Goal: Information Seeking & Learning: Learn about a topic

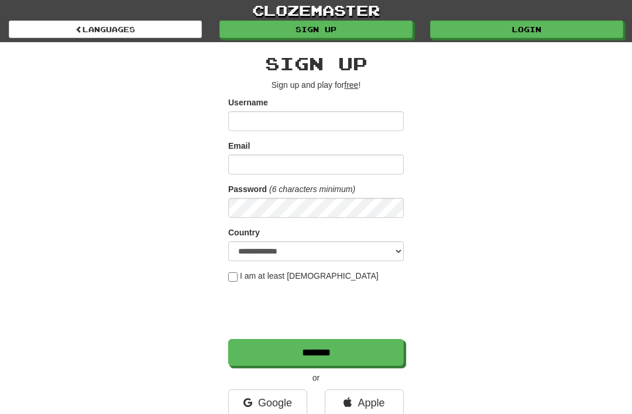
click at [465, 32] on link "Login" at bounding box center [526, 29] width 193 height 18
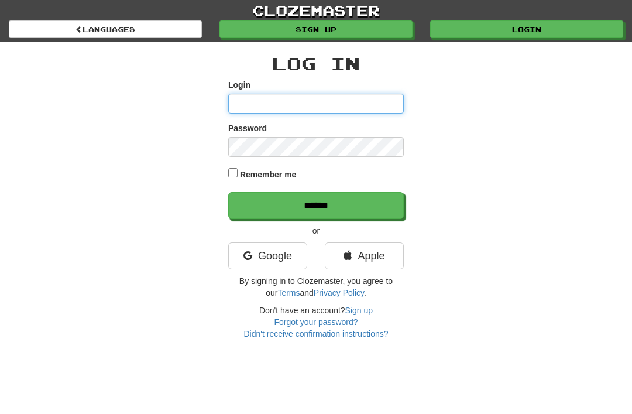
type input "**********"
click at [316, 204] on input "******" at bounding box center [315, 205] width 175 height 27
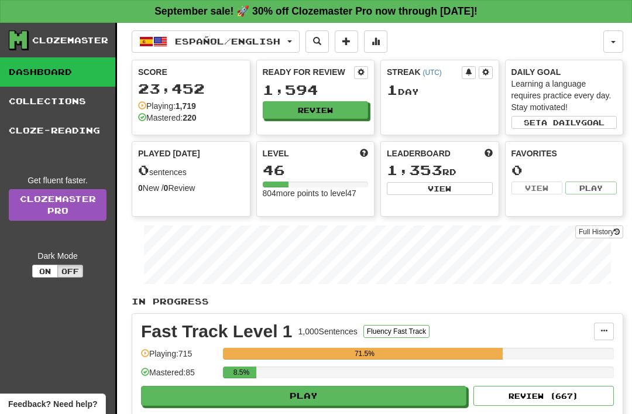
click at [293, 36] on button "Español / English" at bounding box center [216, 41] width 168 height 22
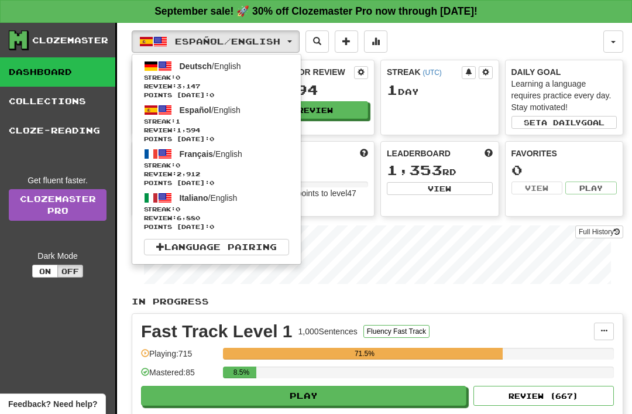
click at [185, 67] on span "Deutsch" at bounding box center [196, 65] width 32 height 9
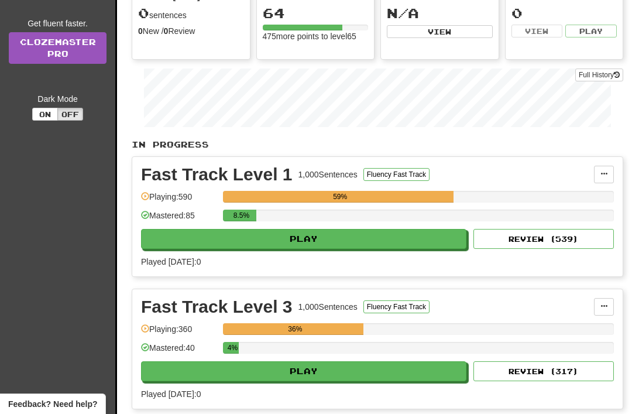
scroll to position [157, 0]
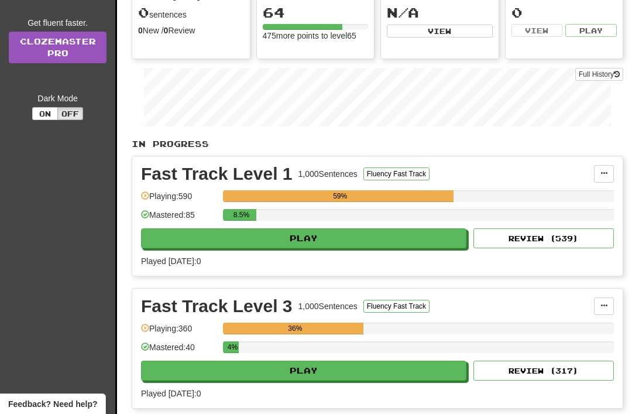
click at [281, 241] on button "Play" at bounding box center [303, 238] width 325 height 20
select select "**"
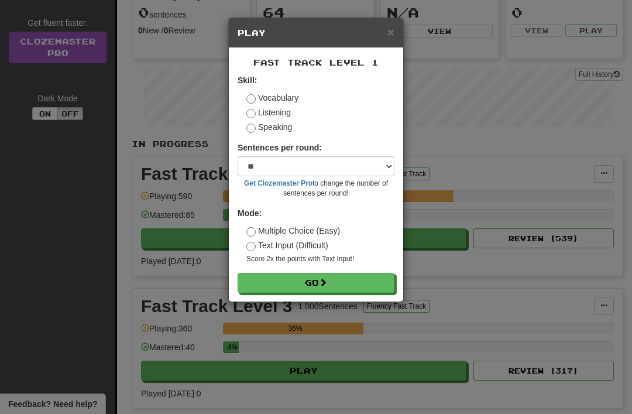
click at [276, 285] on button "Go" at bounding box center [316, 283] width 157 height 20
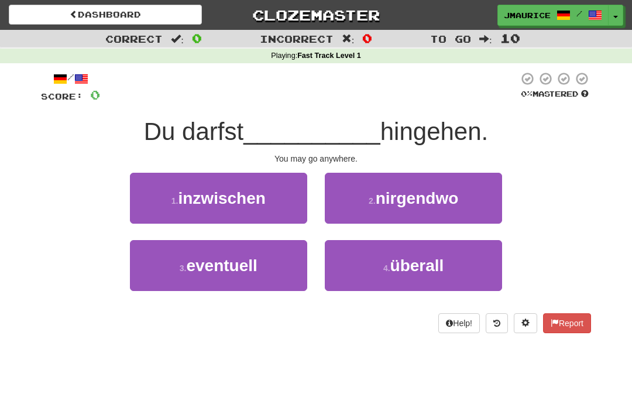
click at [365, 197] on button "2 . nirgendwo" at bounding box center [413, 198] width 177 height 51
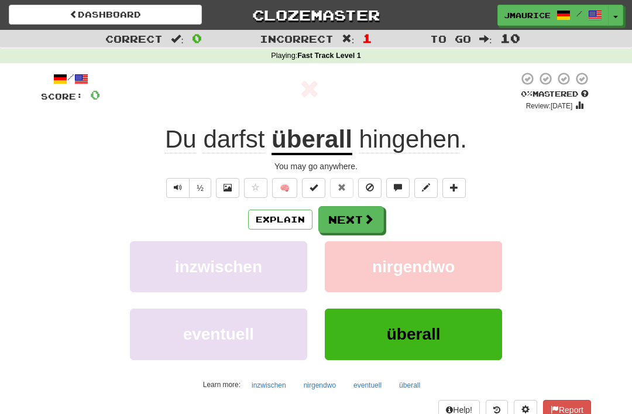
click at [339, 217] on button "Next" at bounding box center [351, 219] width 66 height 27
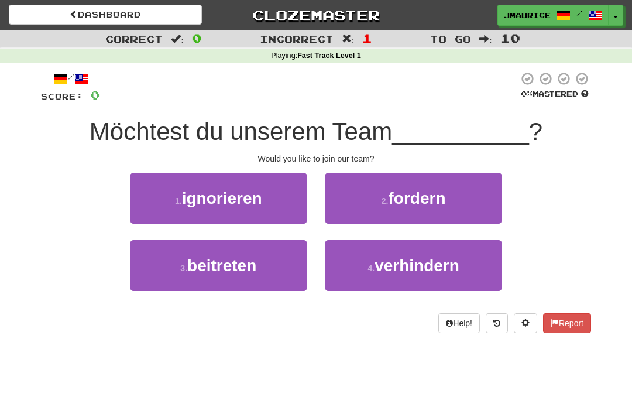
click at [216, 266] on span "beitreten" at bounding box center [221, 265] width 69 height 18
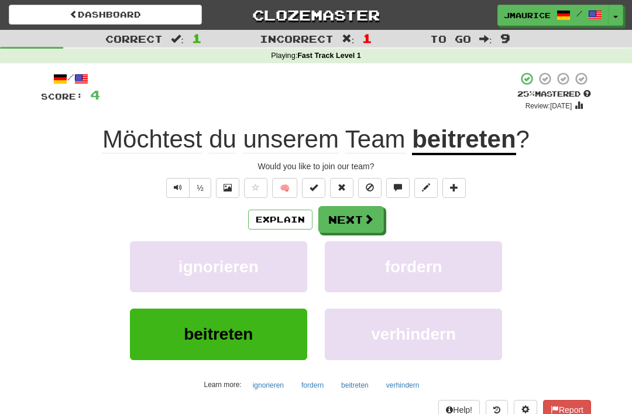
click at [338, 218] on button "Next" at bounding box center [351, 219] width 66 height 27
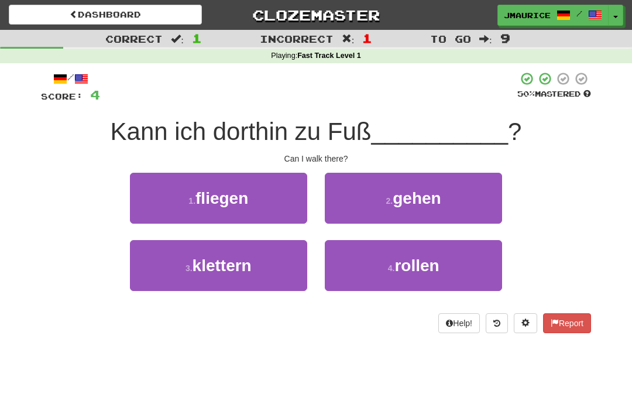
click at [366, 199] on button "2 . gehen" at bounding box center [413, 198] width 177 height 51
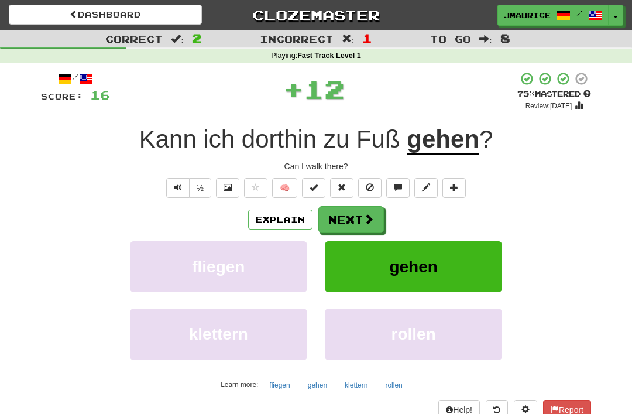
click at [327, 215] on button "Next" at bounding box center [351, 219] width 66 height 27
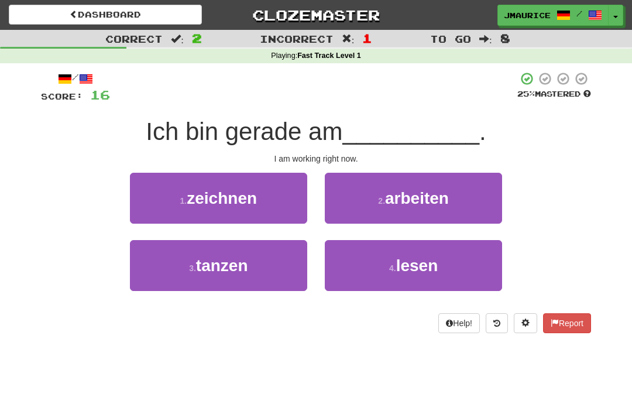
click at [368, 206] on button "2 . arbeiten" at bounding box center [413, 198] width 177 height 51
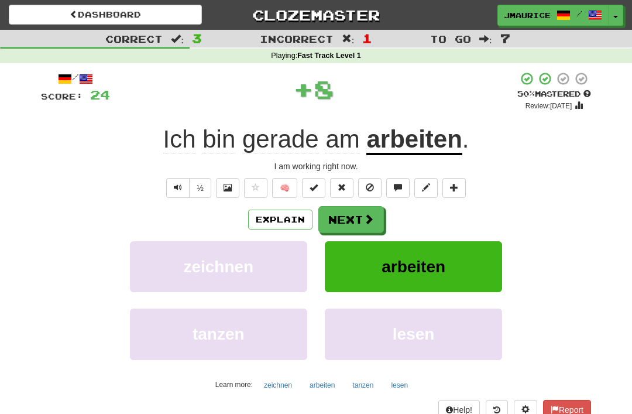
click at [339, 224] on button "Next" at bounding box center [351, 219] width 66 height 27
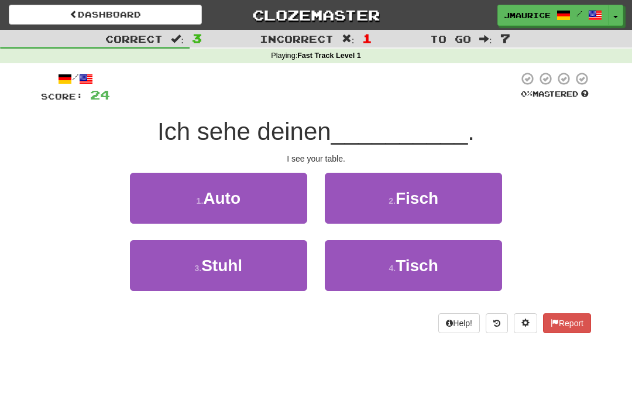
click at [359, 278] on button "4 . Tisch" at bounding box center [413, 265] width 177 height 51
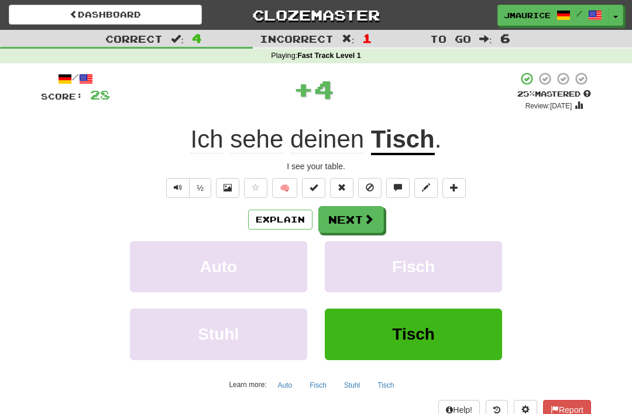
click at [340, 214] on button "Next" at bounding box center [351, 219] width 66 height 27
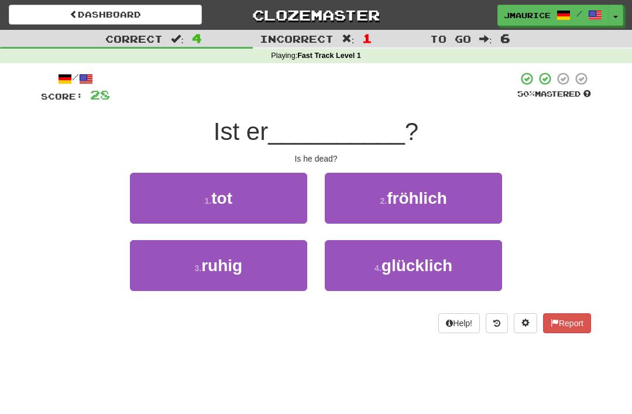
click at [190, 203] on button "1 . tot" at bounding box center [218, 198] width 177 height 51
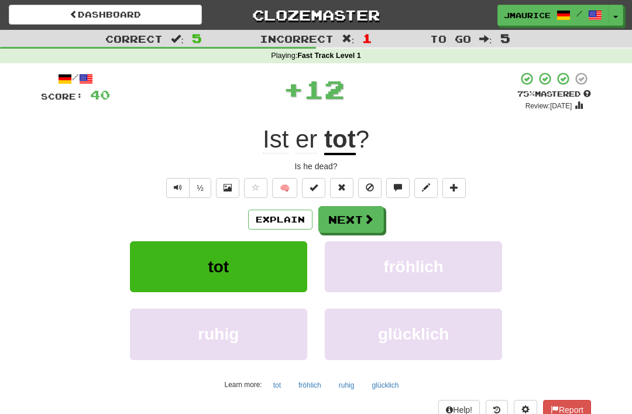
click at [338, 226] on button "Next" at bounding box center [351, 219] width 66 height 27
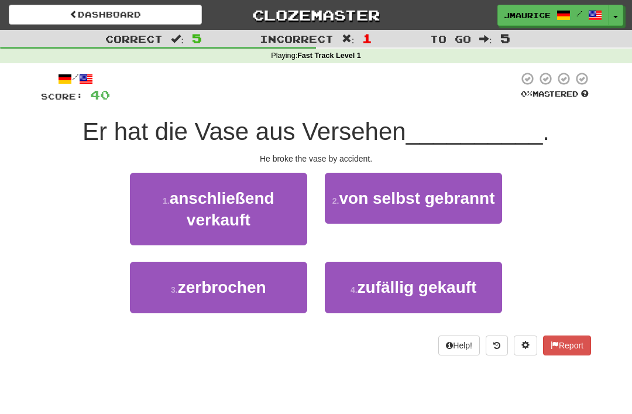
click at [211, 290] on span "zerbrochen" at bounding box center [222, 287] width 88 height 18
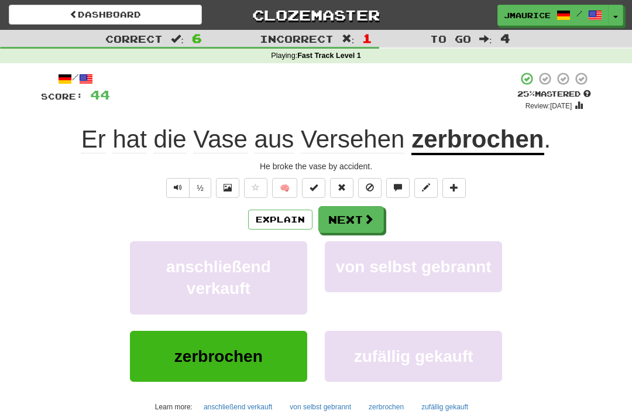
click at [335, 216] on button "Next" at bounding box center [351, 219] width 66 height 27
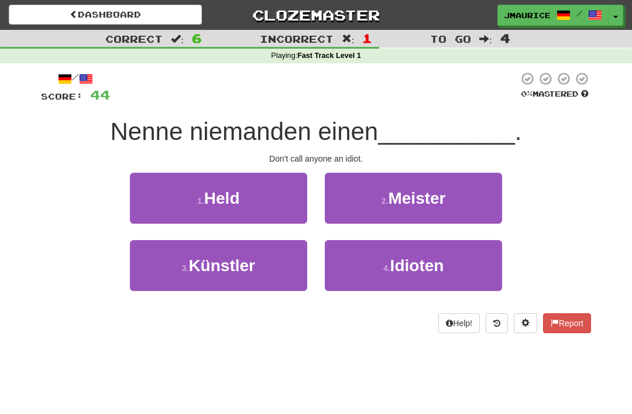
click at [348, 273] on button "4 . Idioten" at bounding box center [413, 265] width 177 height 51
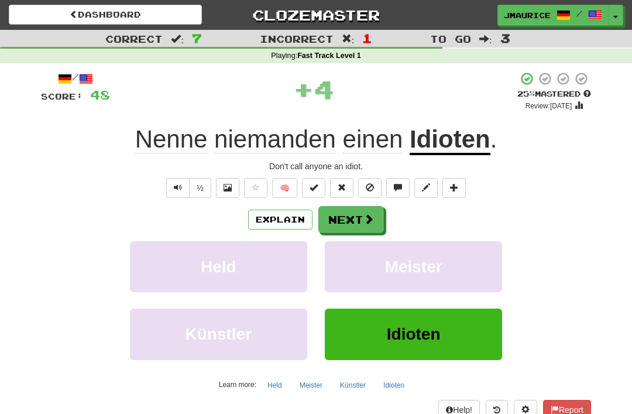
click at [333, 219] on button "Next" at bounding box center [351, 219] width 66 height 27
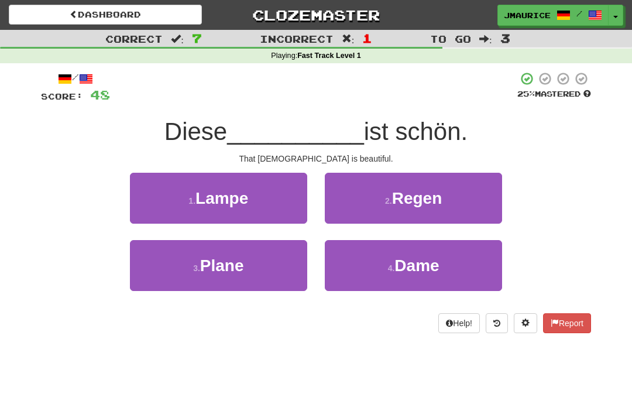
click at [356, 269] on button "4 . Dame" at bounding box center [413, 265] width 177 height 51
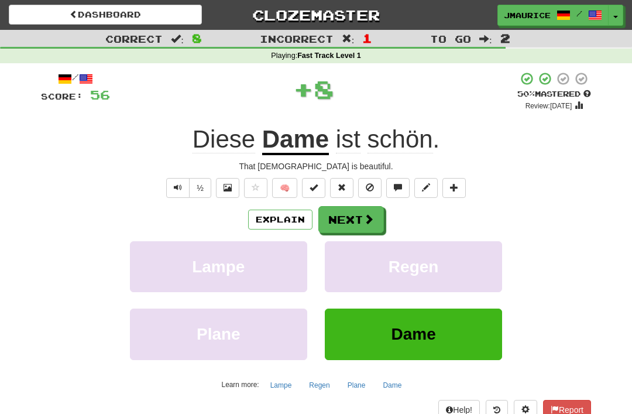
click at [339, 222] on button "Next" at bounding box center [351, 219] width 66 height 27
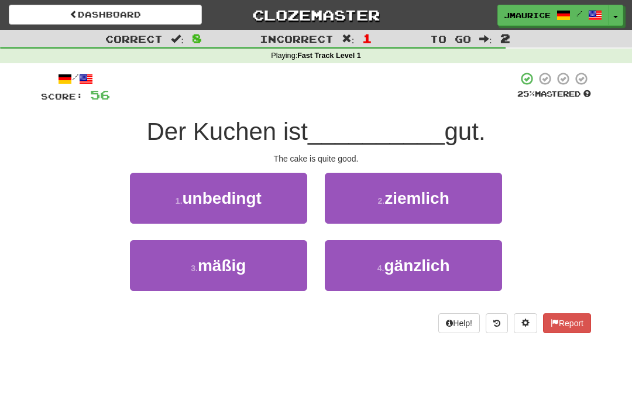
click at [369, 271] on button "4 . gänzlich" at bounding box center [413, 265] width 177 height 51
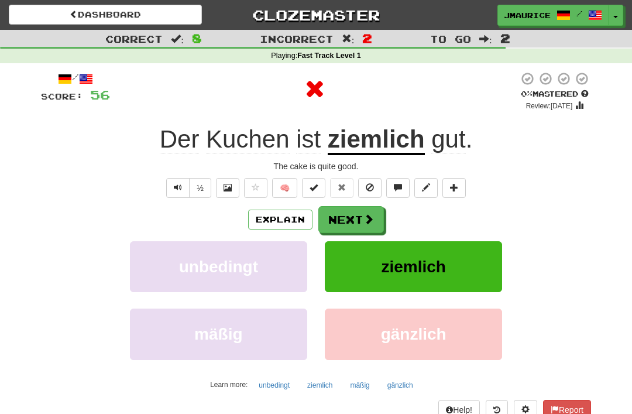
click at [336, 219] on button "Next" at bounding box center [351, 219] width 66 height 27
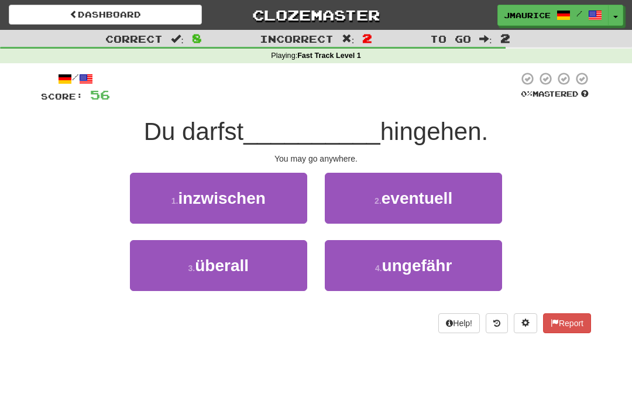
click at [213, 264] on span "überall" at bounding box center [222, 265] width 54 height 18
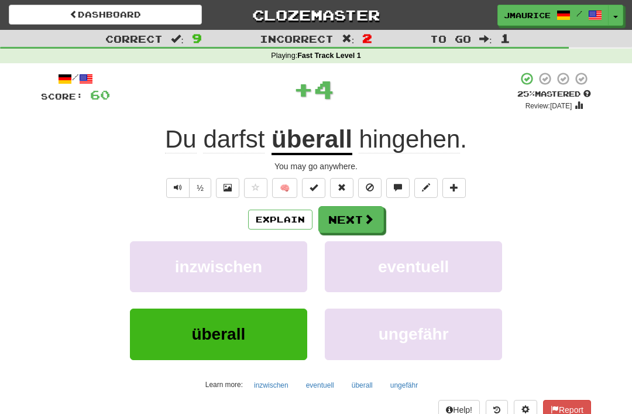
click at [336, 221] on button "Next" at bounding box center [351, 219] width 66 height 27
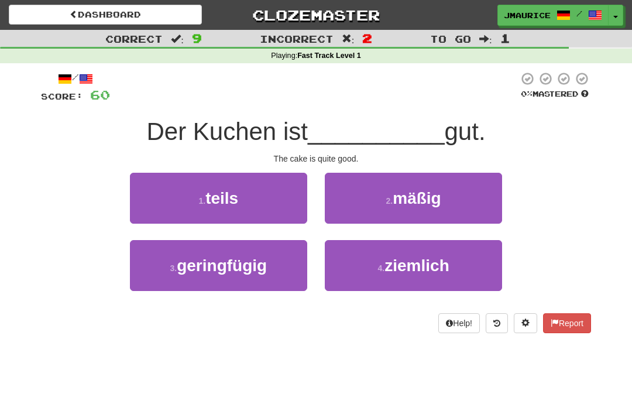
click at [358, 260] on button "4 . ziemlich" at bounding box center [413, 265] width 177 height 51
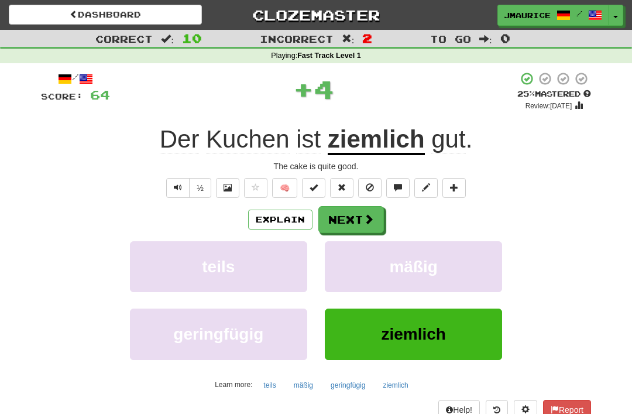
click at [331, 216] on button "Next" at bounding box center [351, 219] width 66 height 27
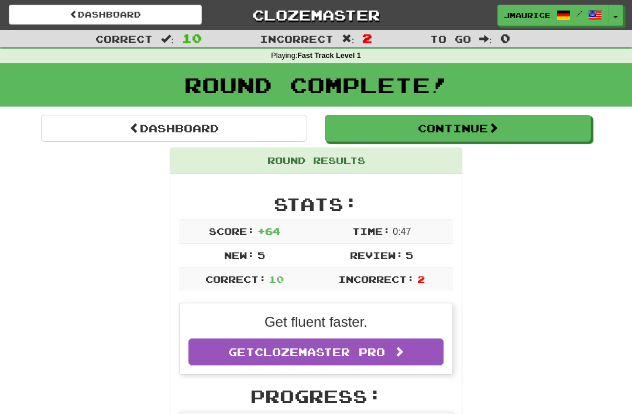
click at [104, 133] on link "Dashboard" at bounding box center [174, 128] width 266 height 27
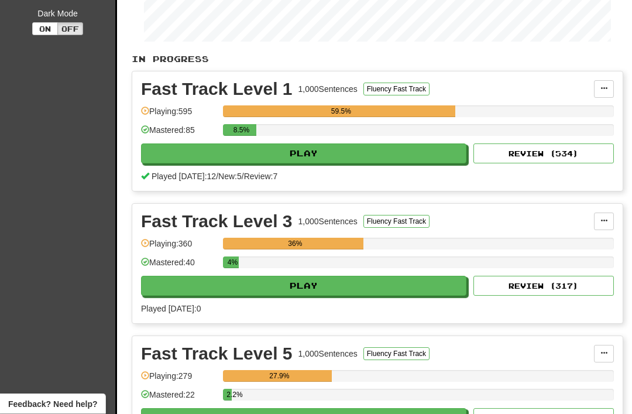
scroll to position [242, 0]
click at [175, 286] on button "Play" at bounding box center [303, 286] width 325 height 20
select select "**"
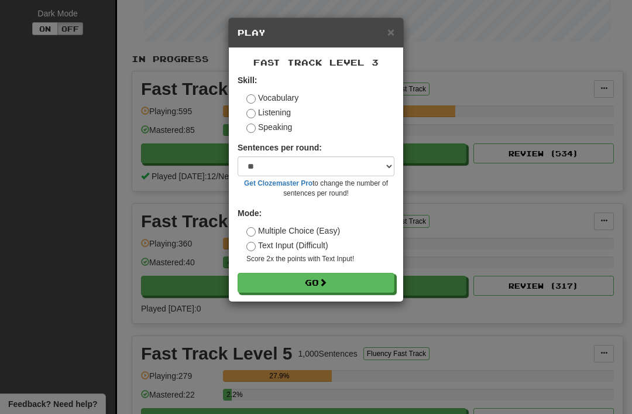
click at [256, 289] on button "Go" at bounding box center [316, 283] width 157 height 20
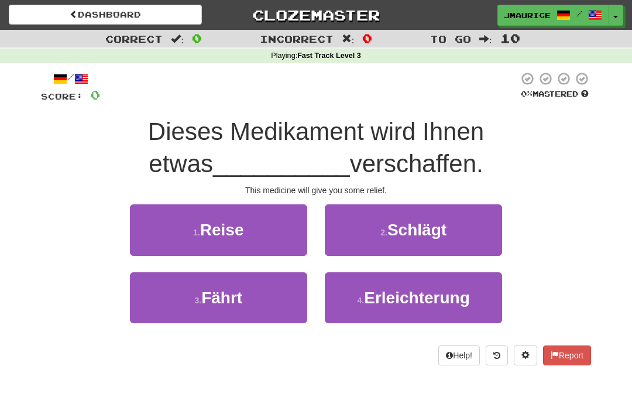
click at [347, 301] on button "4 . Erleichterung" at bounding box center [413, 297] width 177 height 51
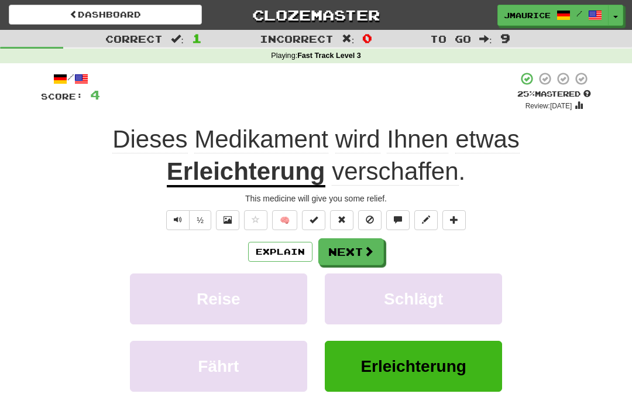
click at [342, 253] on button "Next" at bounding box center [351, 251] width 66 height 27
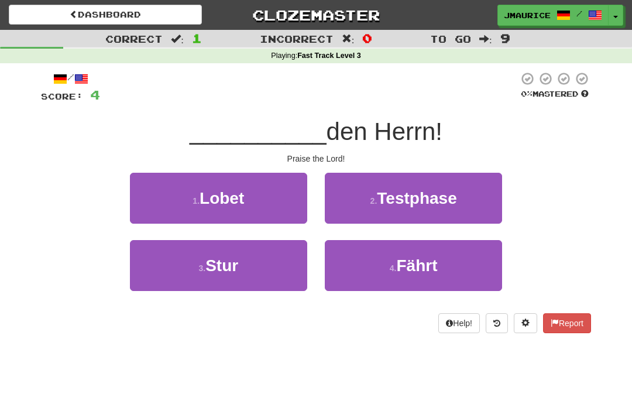
click at [208, 277] on button "3 . Stur" at bounding box center [218, 265] width 177 height 51
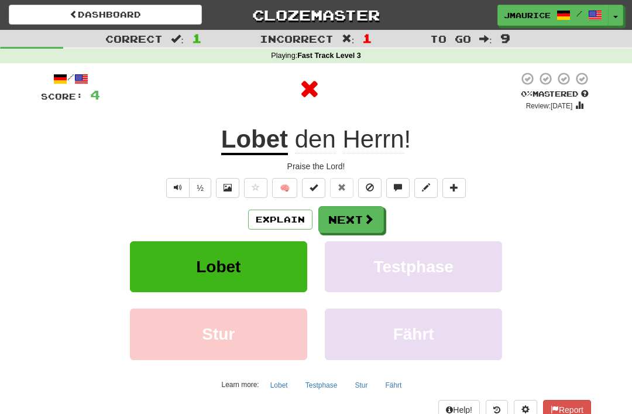
click at [336, 227] on button "Next" at bounding box center [351, 219] width 66 height 27
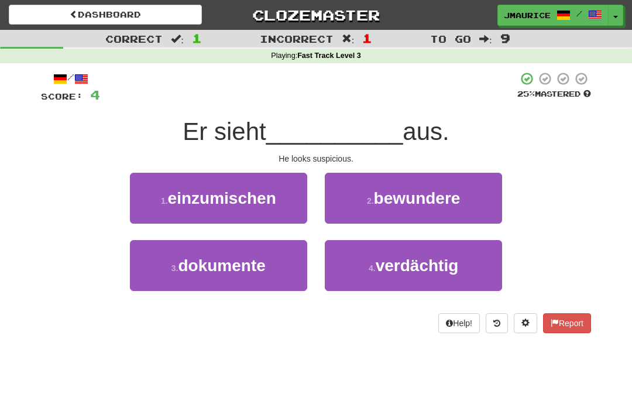
click at [366, 277] on button "4 . verdächtig" at bounding box center [413, 265] width 177 height 51
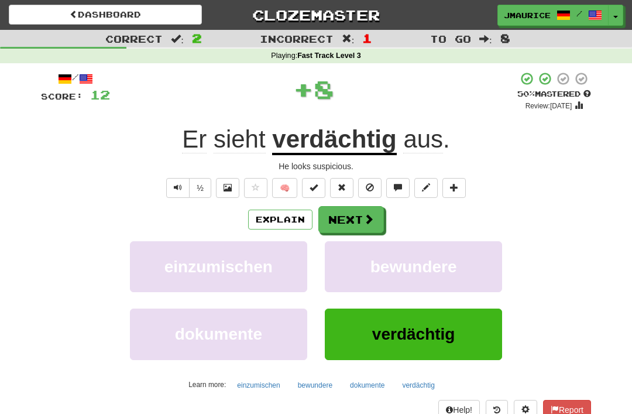
click at [333, 222] on button "Next" at bounding box center [351, 219] width 66 height 27
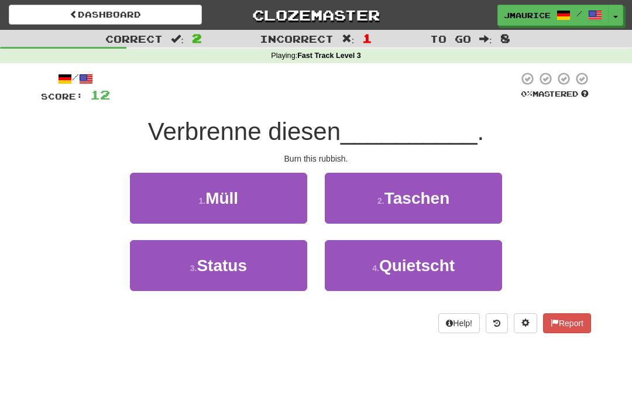
click at [212, 209] on button "1 . Müll" at bounding box center [218, 198] width 177 height 51
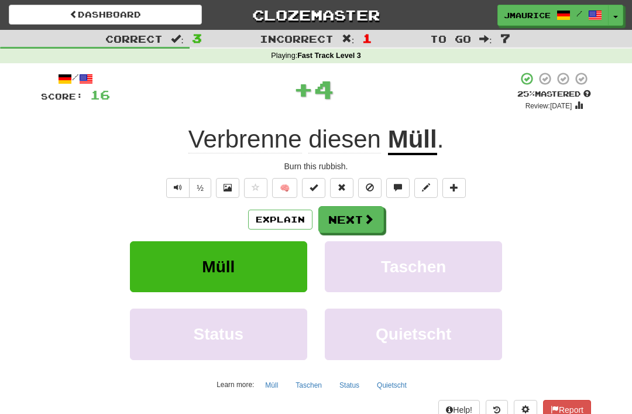
click at [335, 221] on button "Next" at bounding box center [351, 219] width 66 height 27
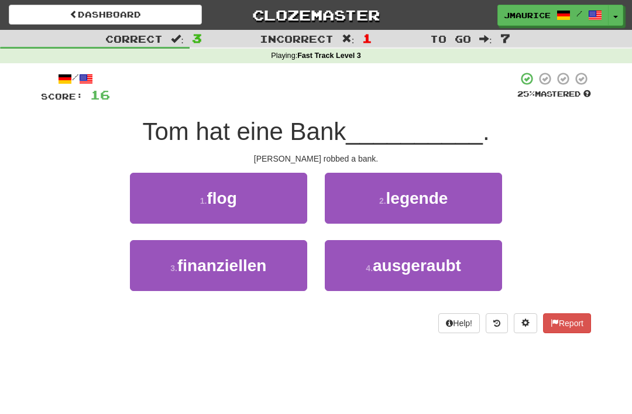
click at [367, 267] on small "4 ." at bounding box center [369, 267] width 7 height 9
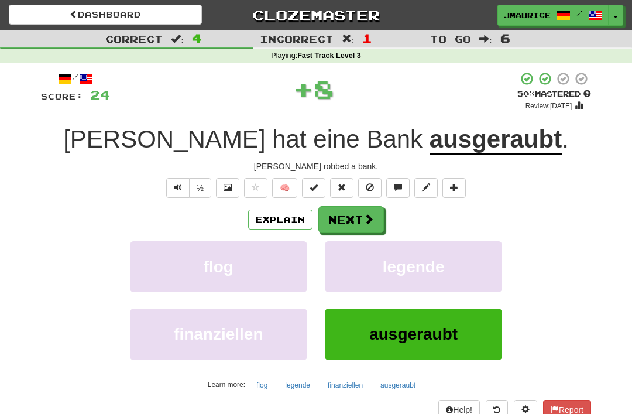
click at [335, 218] on button "Next" at bounding box center [351, 219] width 66 height 27
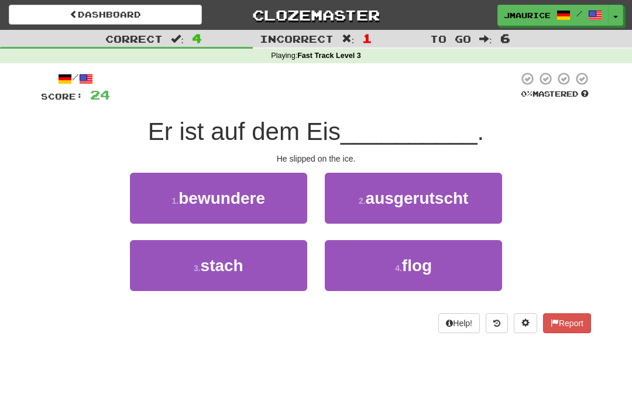
click at [353, 212] on button "2 . ausgerutscht" at bounding box center [413, 198] width 177 height 51
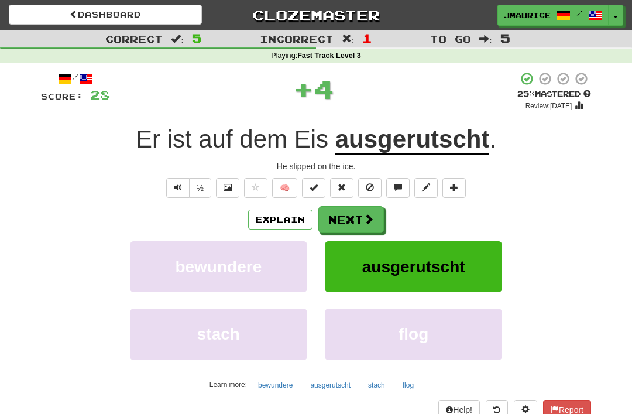
click at [342, 223] on button "Next" at bounding box center [351, 219] width 66 height 27
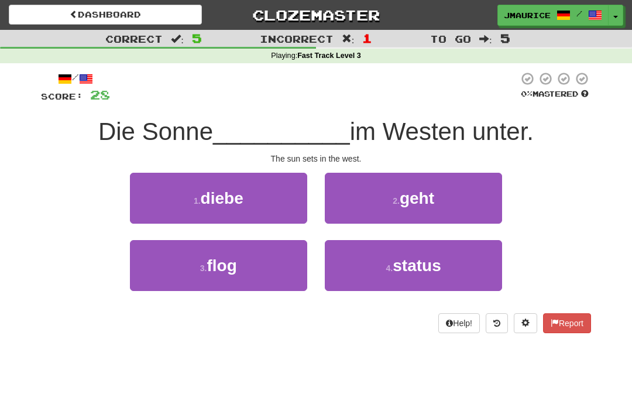
click at [355, 209] on button "2 . geht" at bounding box center [413, 198] width 177 height 51
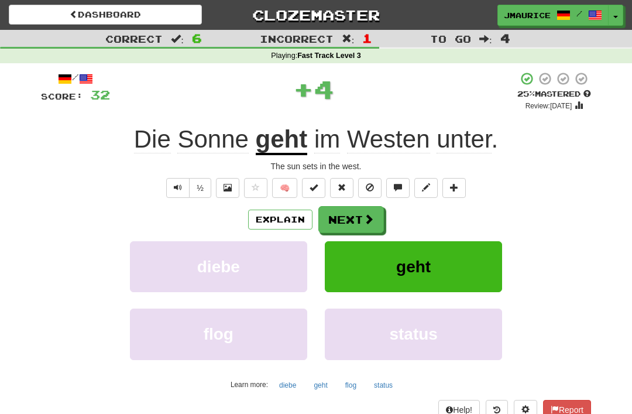
click at [334, 218] on button "Next" at bounding box center [351, 219] width 66 height 27
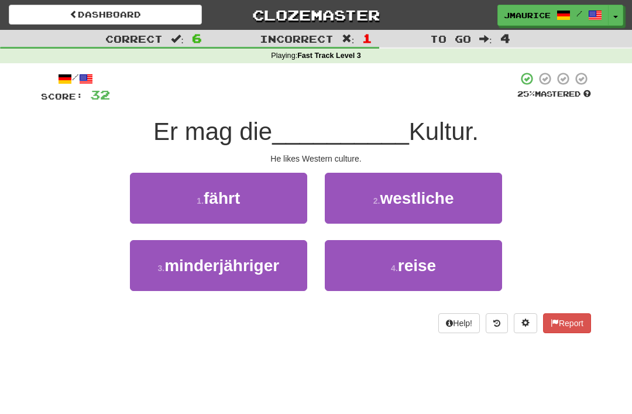
click at [359, 201] on button "2 . westliche" at bounding box center [413, 198] width 177 height 51
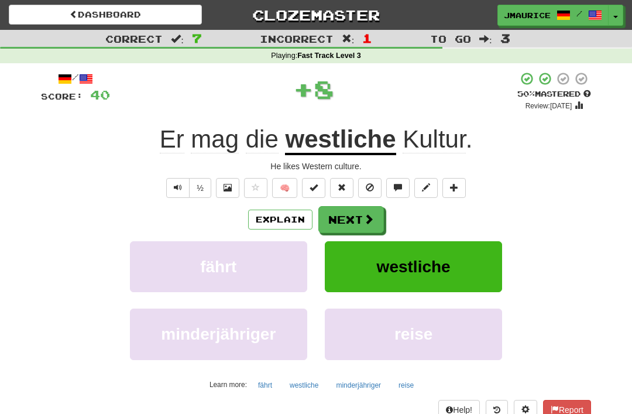
click at [341, 224] on button "Next" at bounding box center [351, 219] width 66 height 27
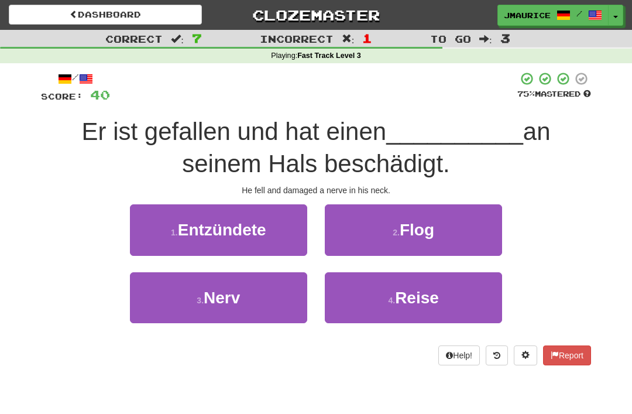
click at [207, 292] on span "Nerv" at bounding box center [222, 297] width 36 height 18
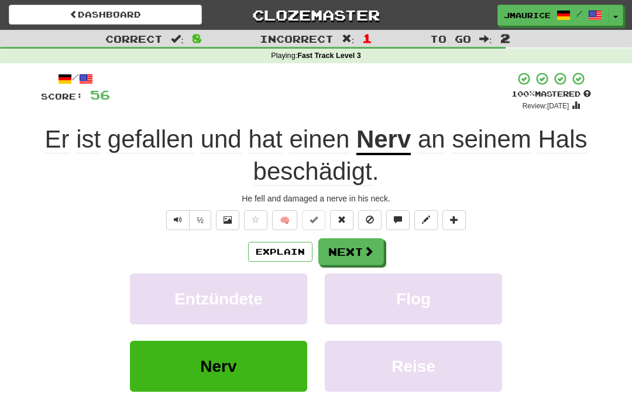
click at [333, 249] on button "Next" at bounding box center [351, 251] width 66 height 27
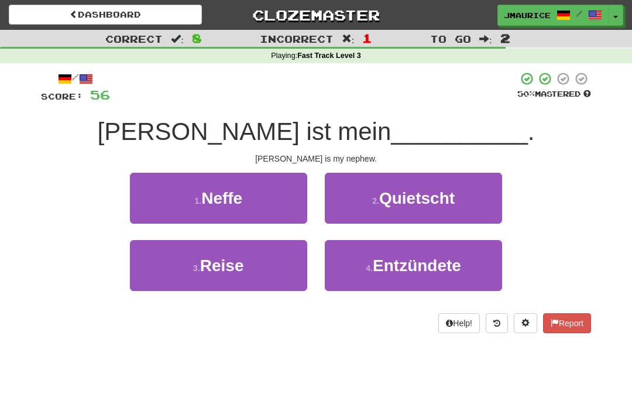
click at [205, 202] on span "Neffe" at bounding box center [221, 198] width 41 height 18
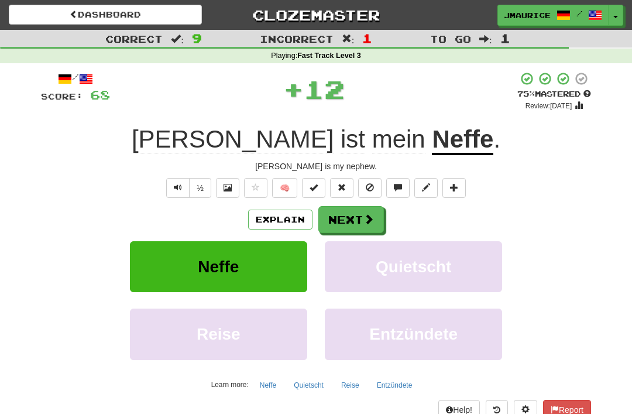
click at [337, 216] on button "Next" at bounding box center [351, 219] width 66 height 27
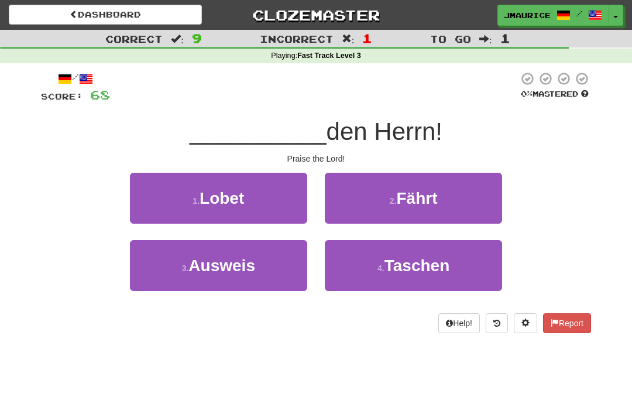
click at [213, 205] on span "Lobet" at bounding box center [221, 198] width 44 height 18
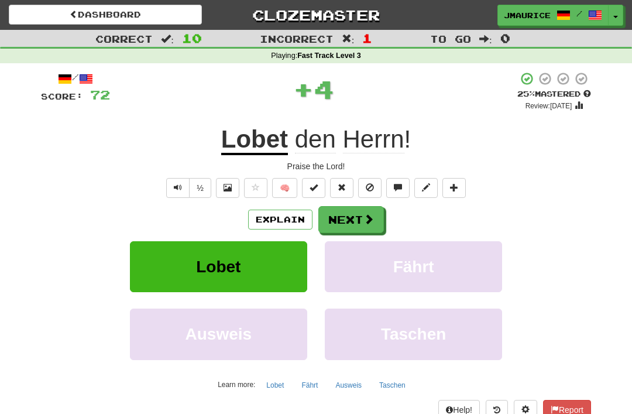
click at [336, 218] on button "Next" at bounding box center [351, 219] width 66 height 27
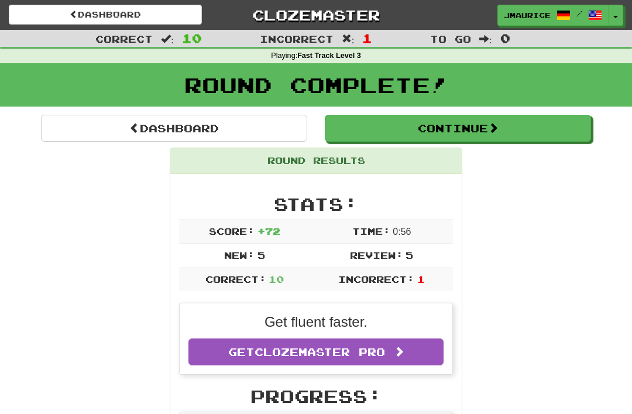
click at [137, 130] on link "Dashboard" at bounding box center [174, 128] width 266 height 27
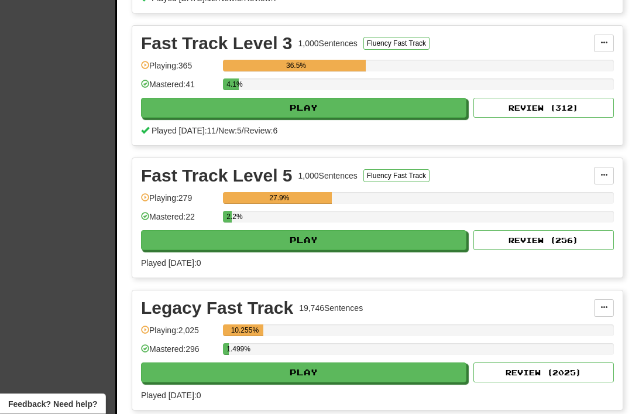
scroll to position [420, 0]
click at [267, 243] on button "Play" at bounding box center [303, 240] width 325 height 20
select select "**"
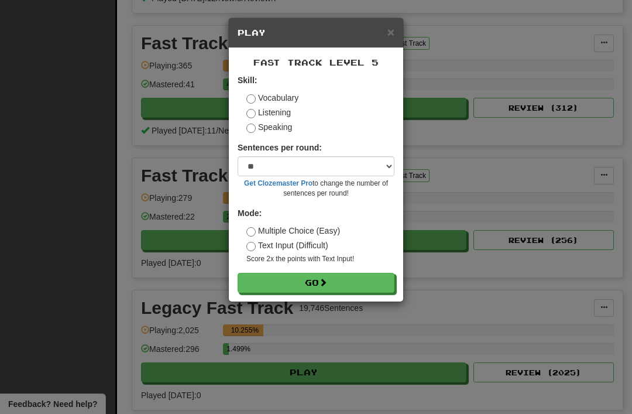
click at [270, 282] on button "Go" at bounding box center [316, 283] width 157 height 20
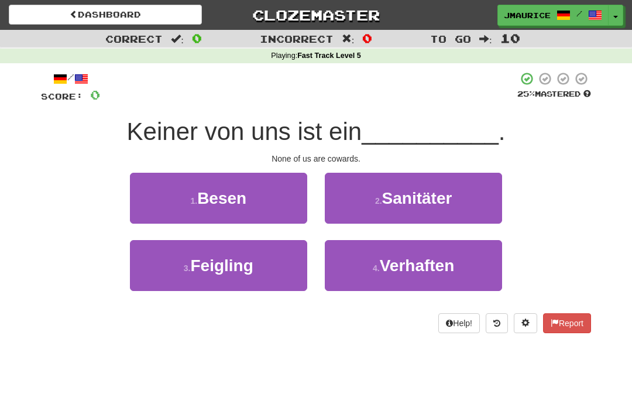
click at [241, 264] on span "Feigling" at bounding box center [222, 265] width 63 height 18
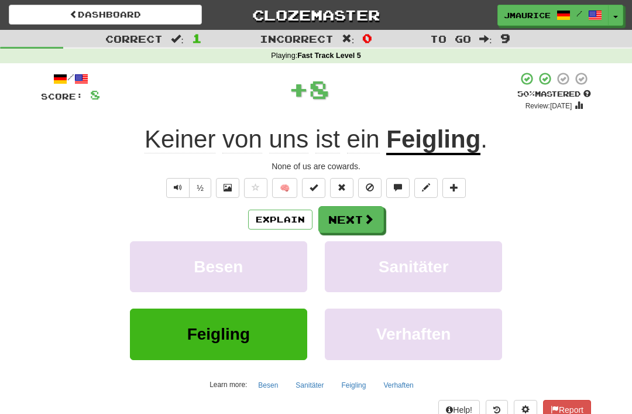
click at [336, 213] on button "Next" at bounding box center [351, 219] width 66 height 27
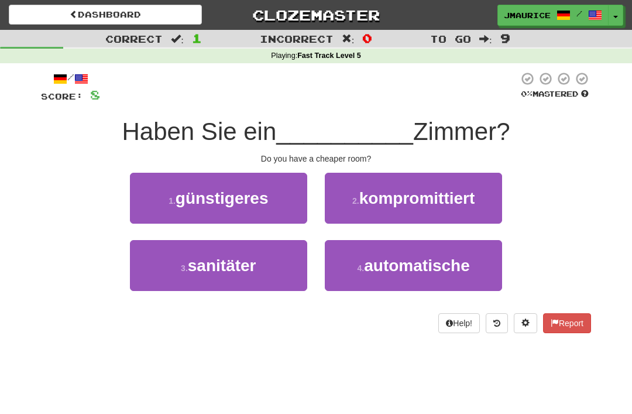
click at [353, 204] on small "2 ." at bounding box center [355, 200] width 7 height 9
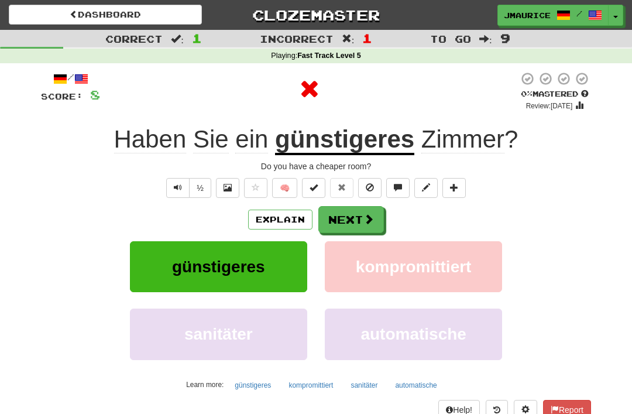
click at [341, 222] on button "Next" at bounding box center [351, 219] width 66 height 27
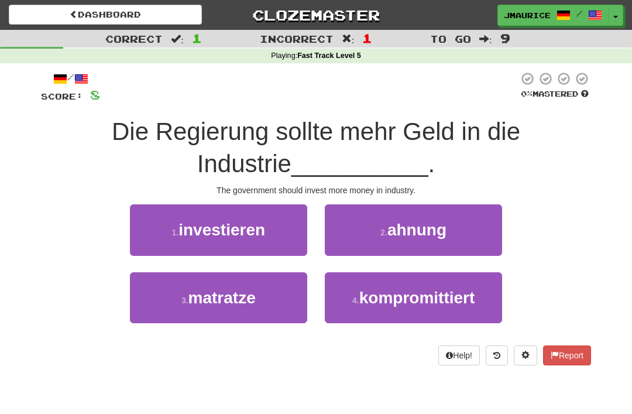
click at [232, 235] on span "investieren" at bounding box center [221, 230] width 87 height 18
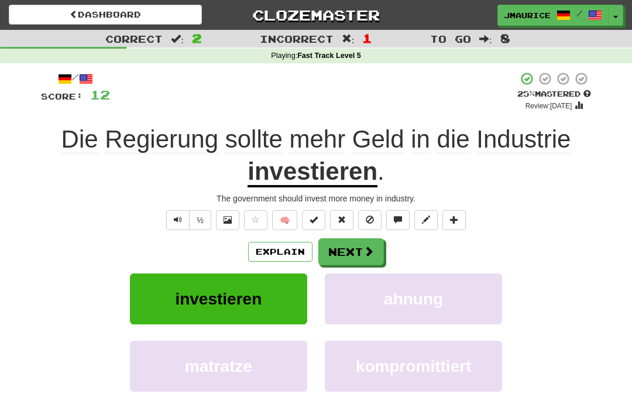
click at [339, 247] on button "Next" at bounding box center [351, 251] width 66 height 27
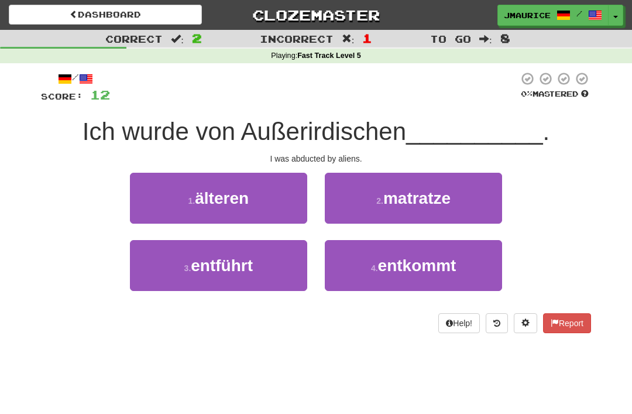
click at [349, 270] on button "4 . entkommt" at bounding box center [413, 265] width 177 height 51
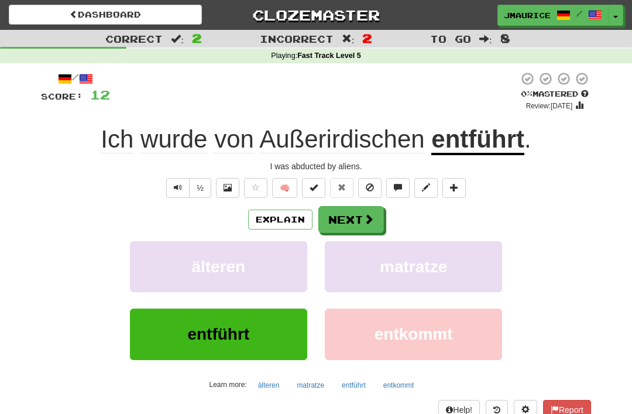
click at [336, 220] on button "Next" at bounding box center [351, 219] width 66 height 27
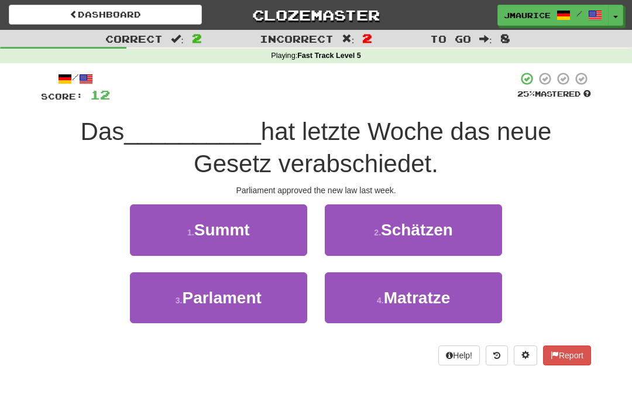
click at [213, 307] on button "3 . Parlament" at bounding box center [218, 297] width 177 height 51
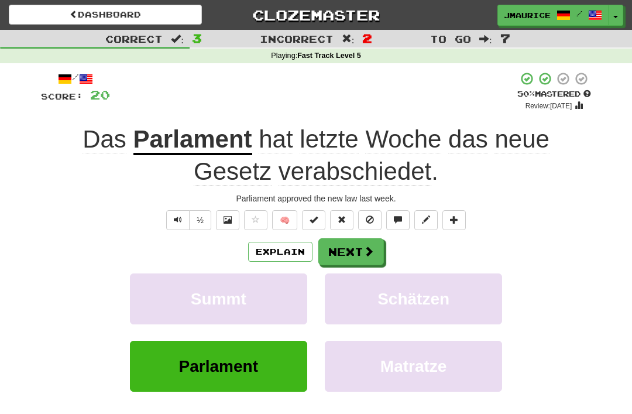
click at [340, 250] on button "Next" at bounding box center [351, 251] width 66 height 27
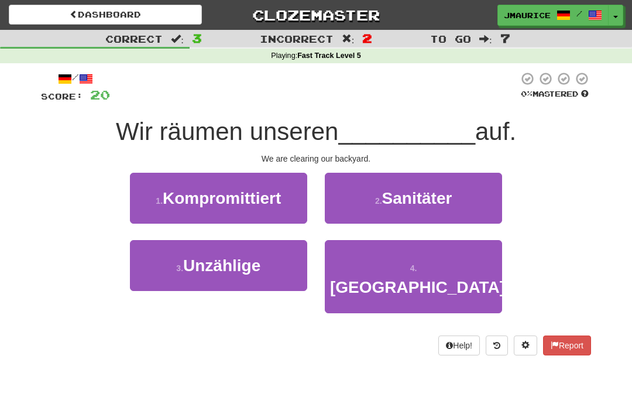
click at [359, 271] on button "4 . Hinterhof" at bounding box center [413, 276] width 177 height 73
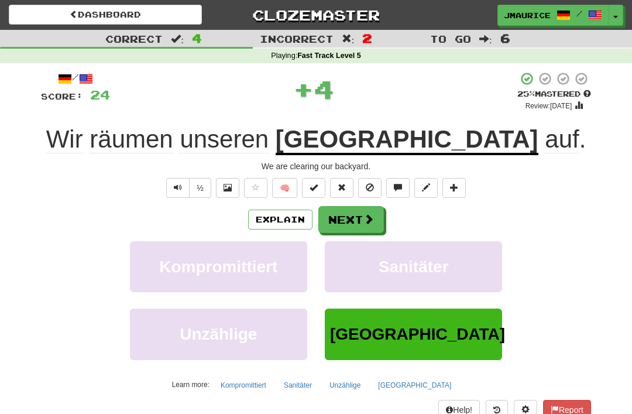
click at [340, 215] on button "Next" at bounding box center [351, 219] width 66 height 27
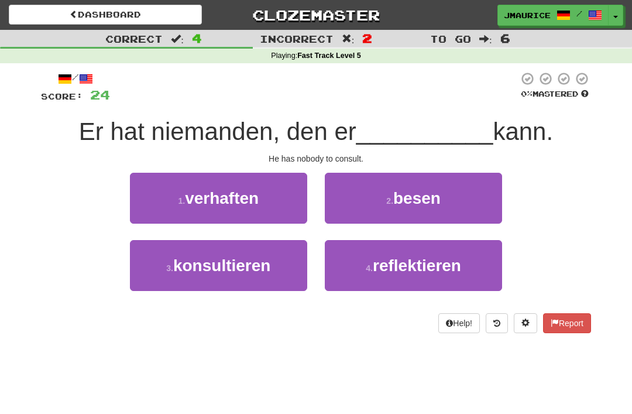
click at [208, 283] on button "3 . konsultieren" at bounding box center [218, 265] width 177 height 51
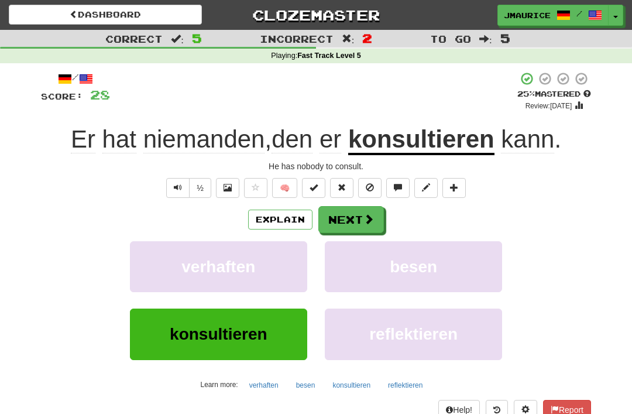
click at [348, 220] on button "Next" at bounding box center [351, 219] width 66 height 27
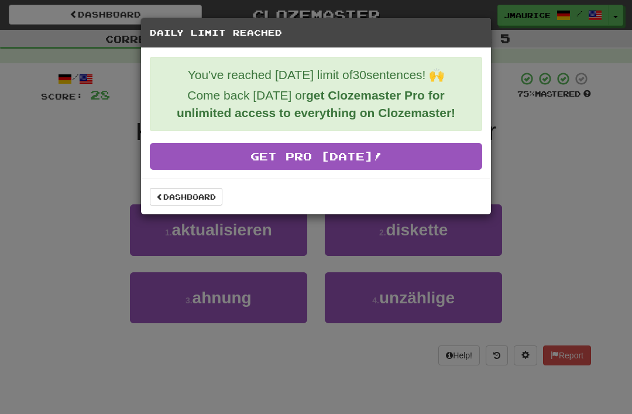
click at [171, 203] on link "Dashboard" at bounding box center [186, 197] width 73 height 18
